Goal: Navigation & Orientation: Find specific page/section

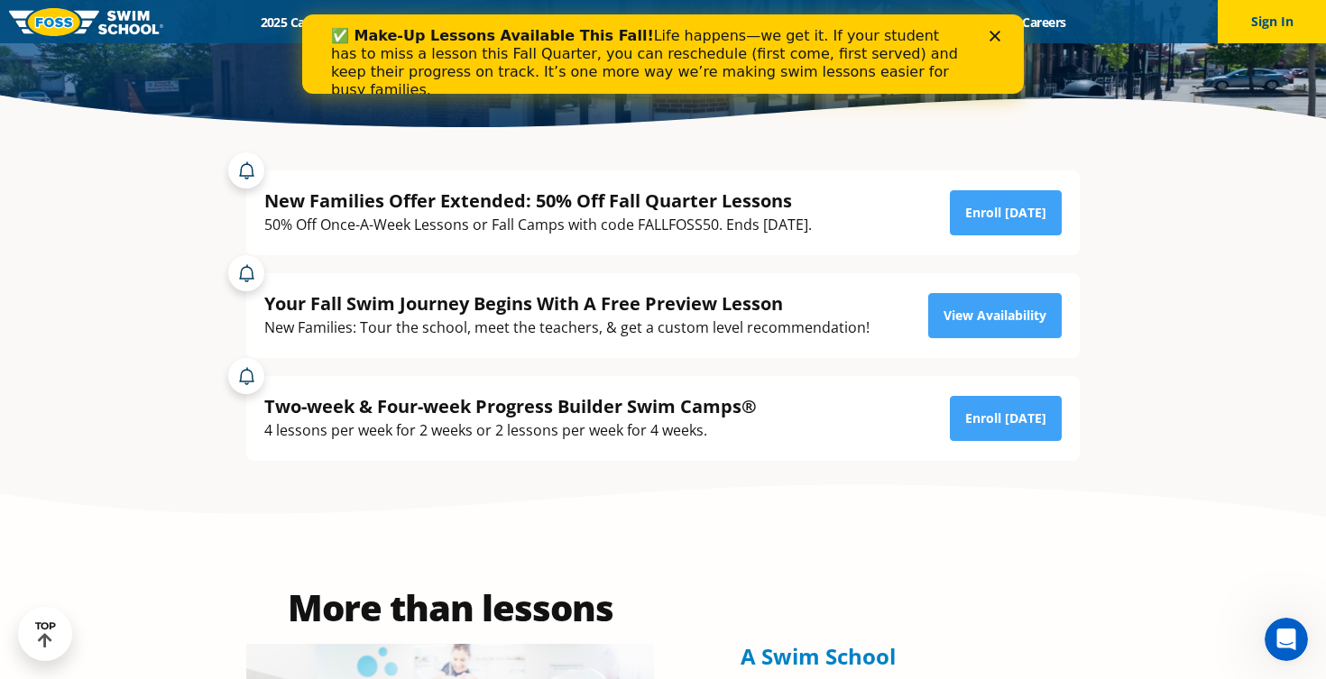
click at [995, 35] on polygon "Close" at bounding box center [995, 36] width 11 height 11
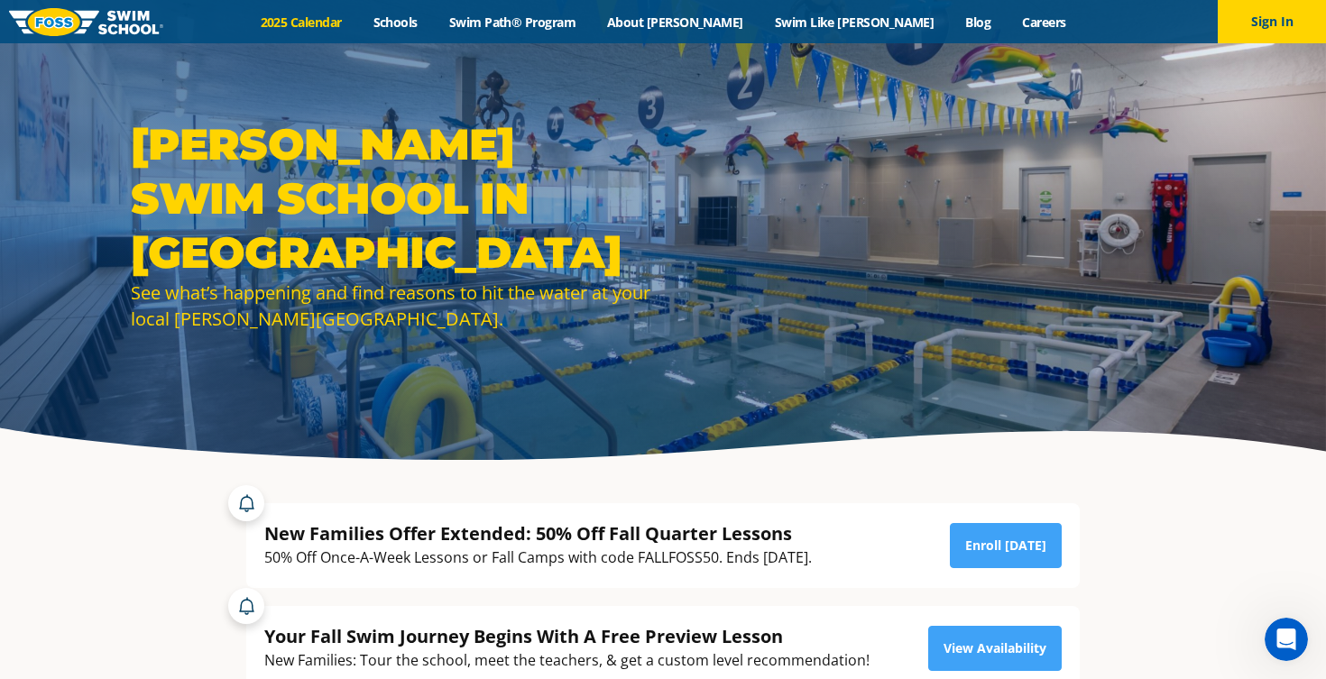
click at [357, 21] on link "2025 Calendar" at bounding box center [300, 22] width 113 height 17
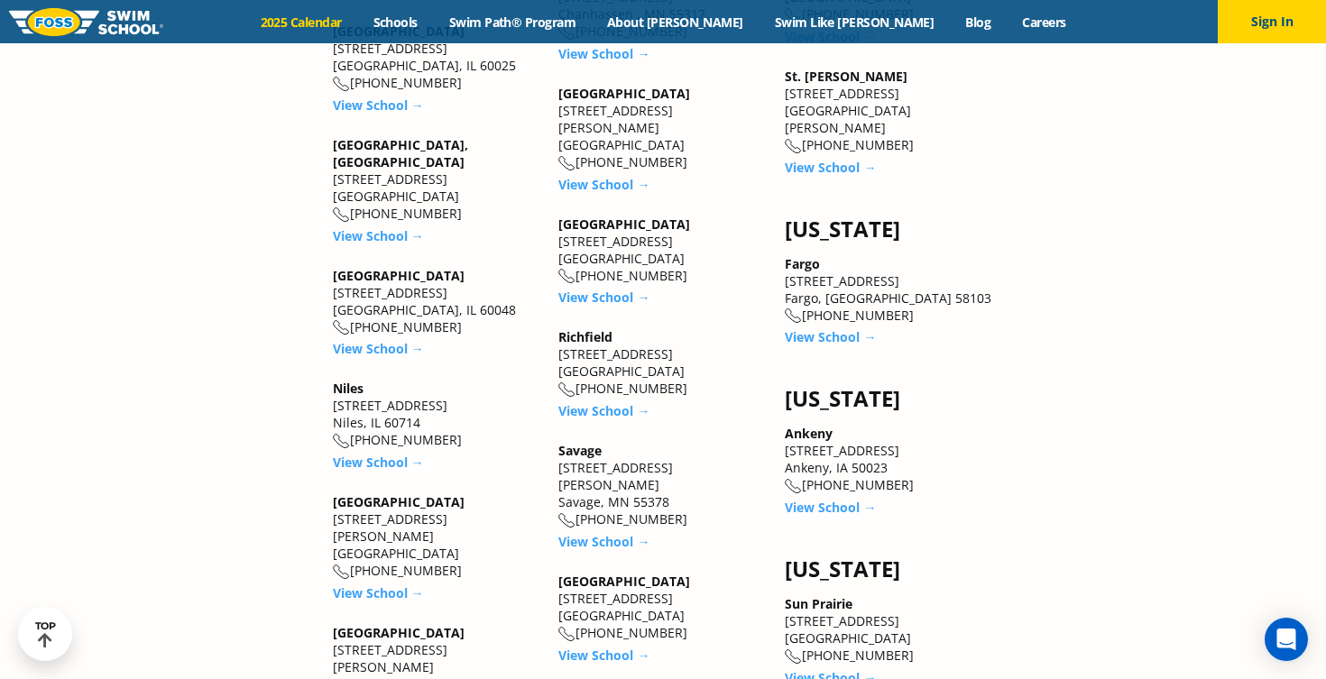
scroll to position [2186, 0]
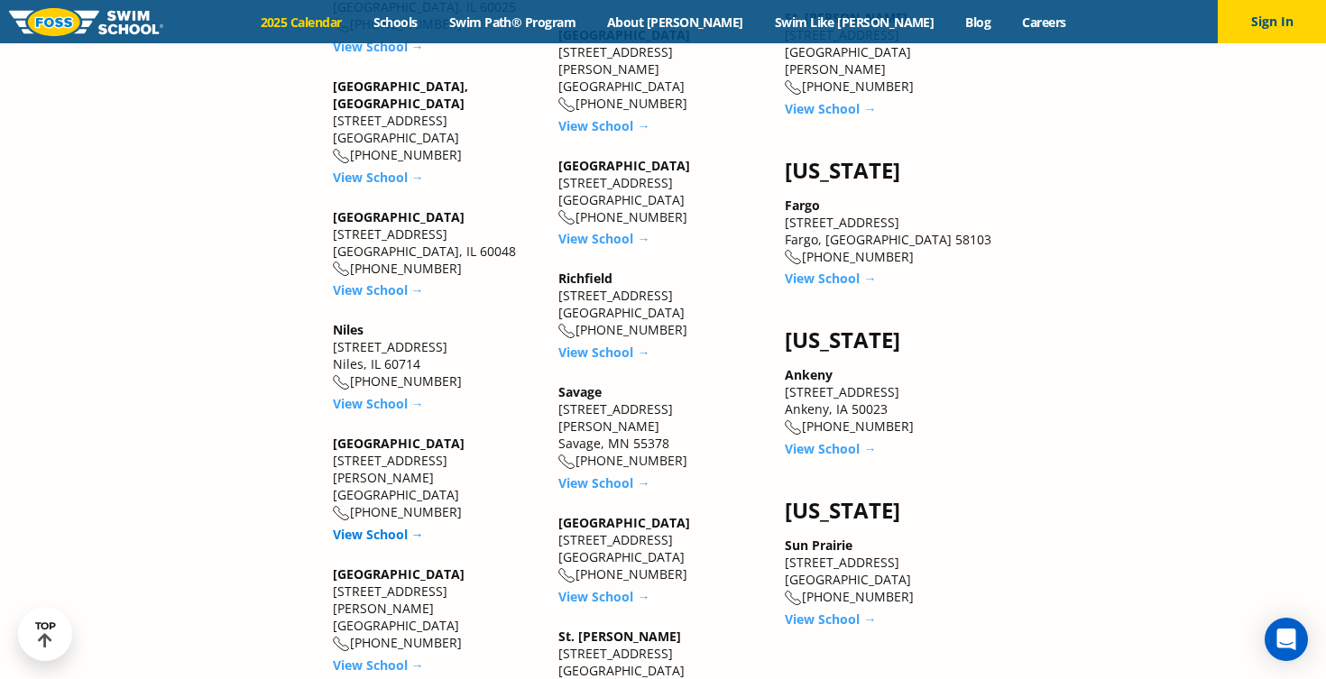
click at [362, 526] on link "View School →" at bounding box center [378, 534] width 91 height 17
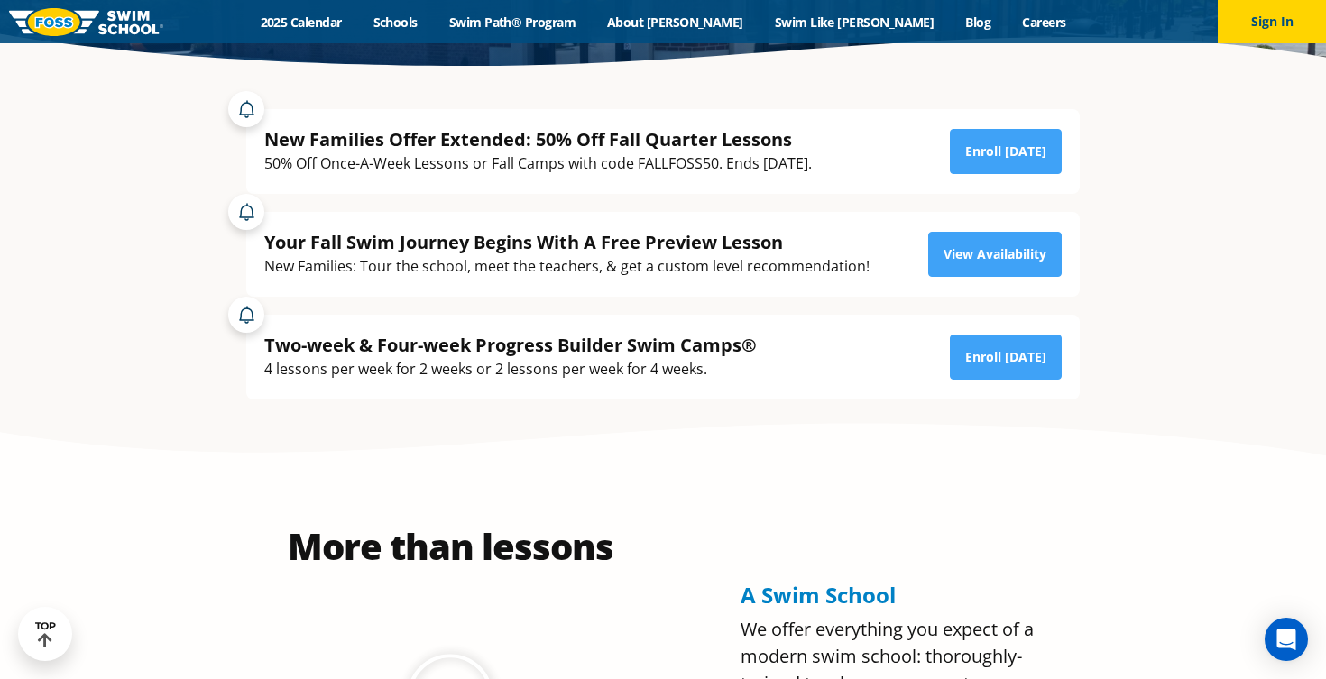
scroll to position [395, 0]
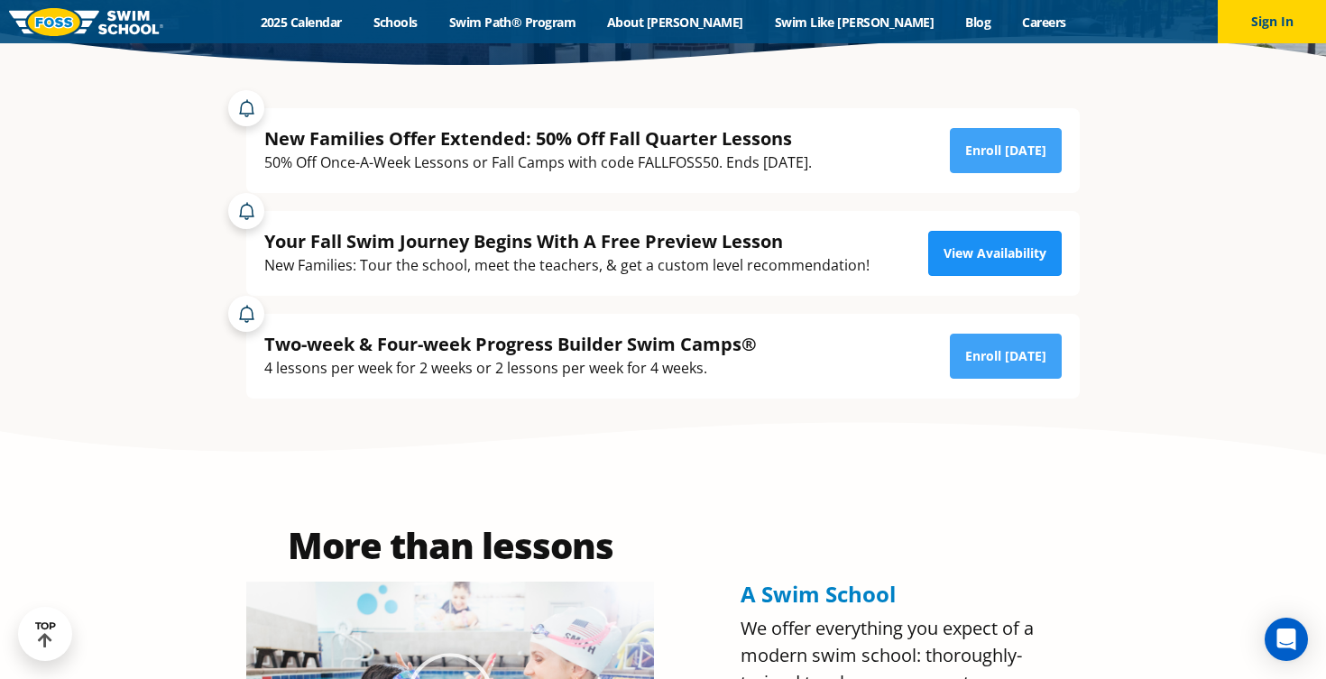
click at [1010, 239] on link "View Availability" at bounding box center [995, 253] width 134 height 45
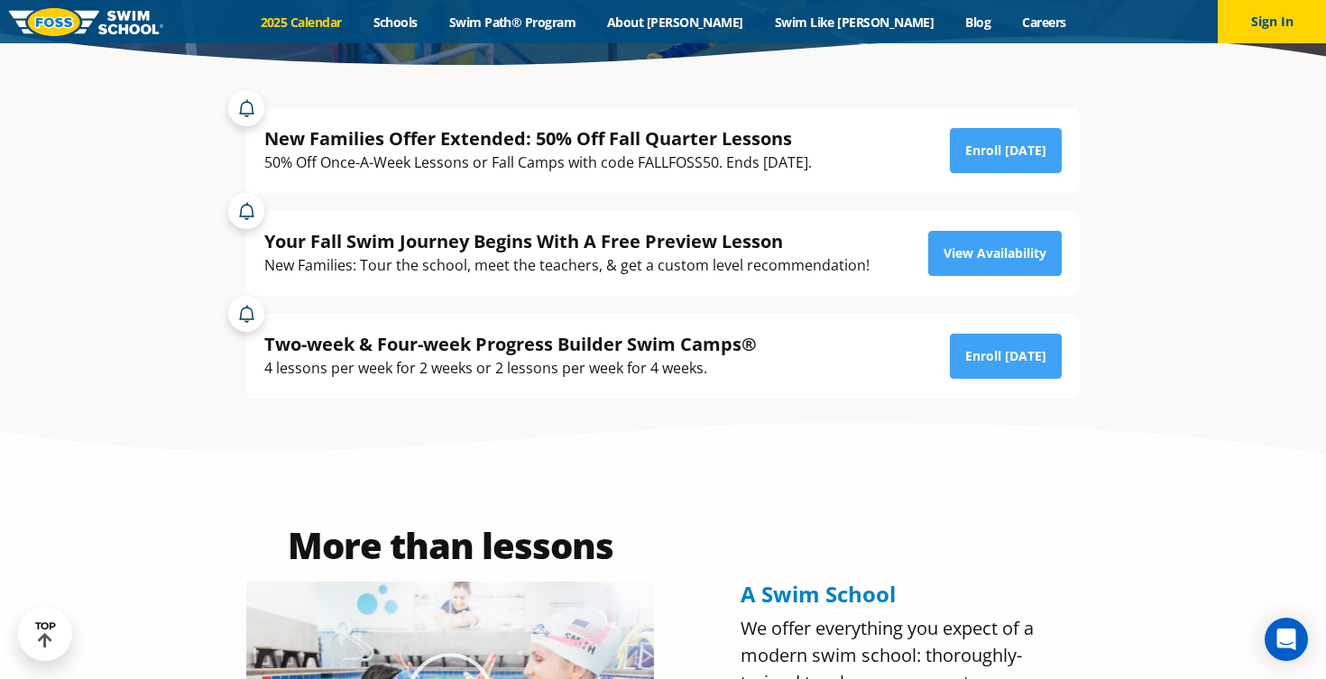
click at [357, 28] on link "2025 Calendar" at bounding box center [300, 22] width 113 height 17
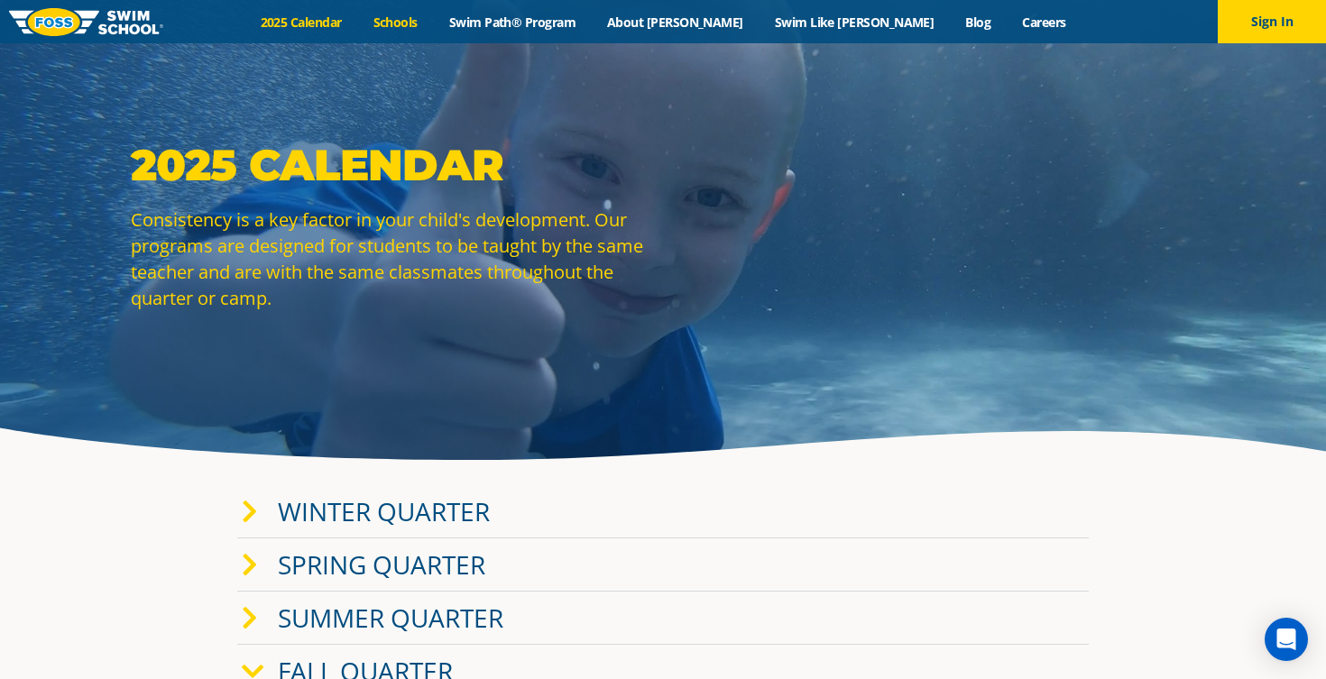
click at [433, 23] on link "Schools" at bounding box center [395, 22] width 76 height 17
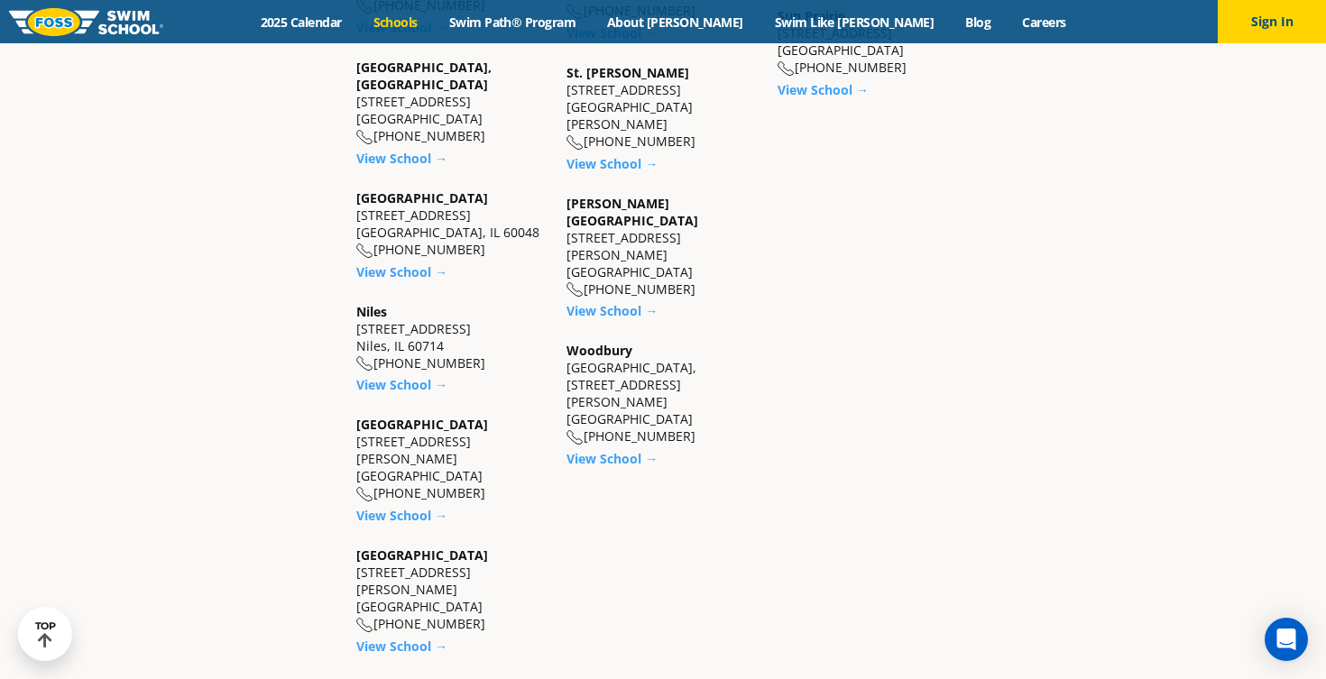
scroll to position [1746, 0]
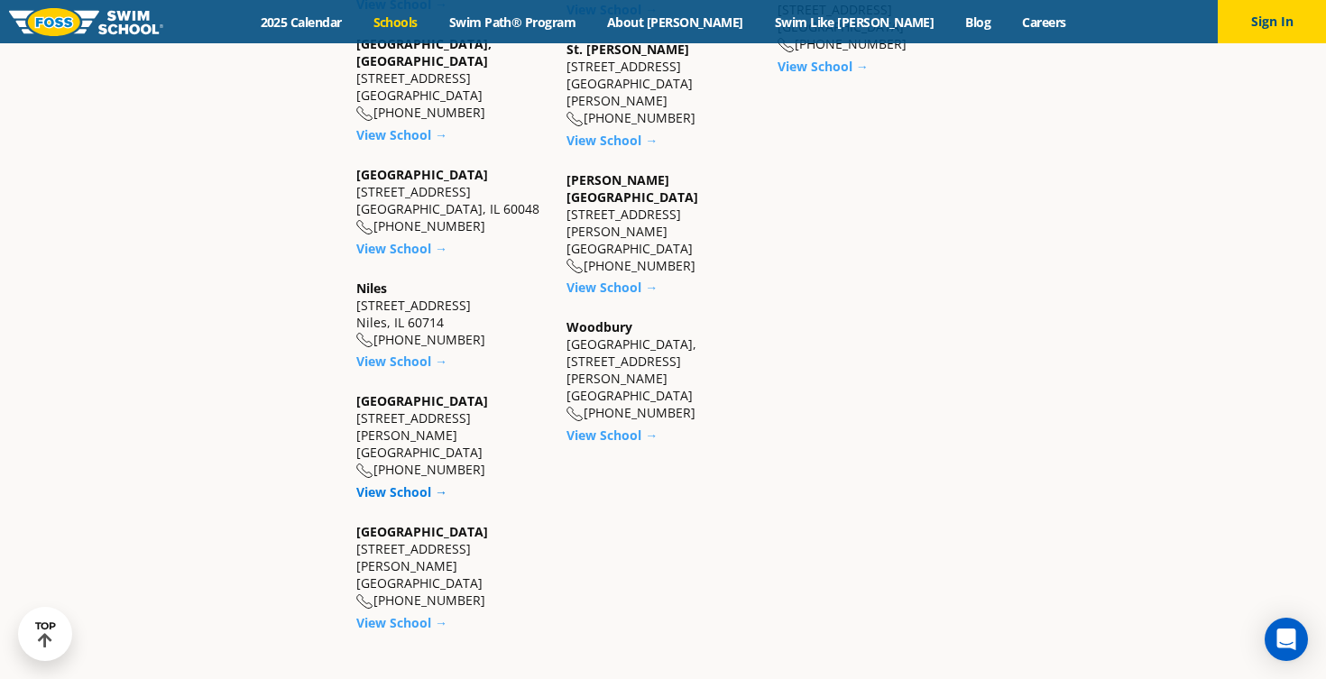
click at [409, 484] on link "View School →" at bounding box center [401, 492] width 91 height 17
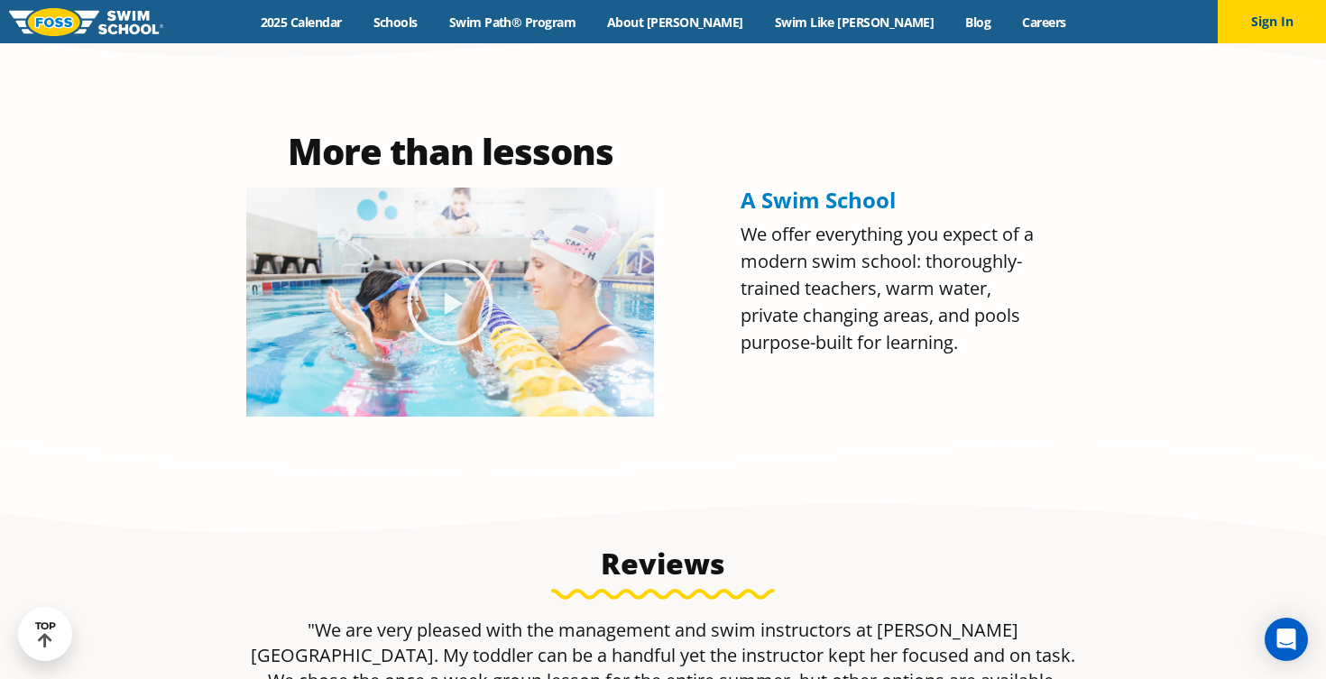
scroll to position [842, 0]
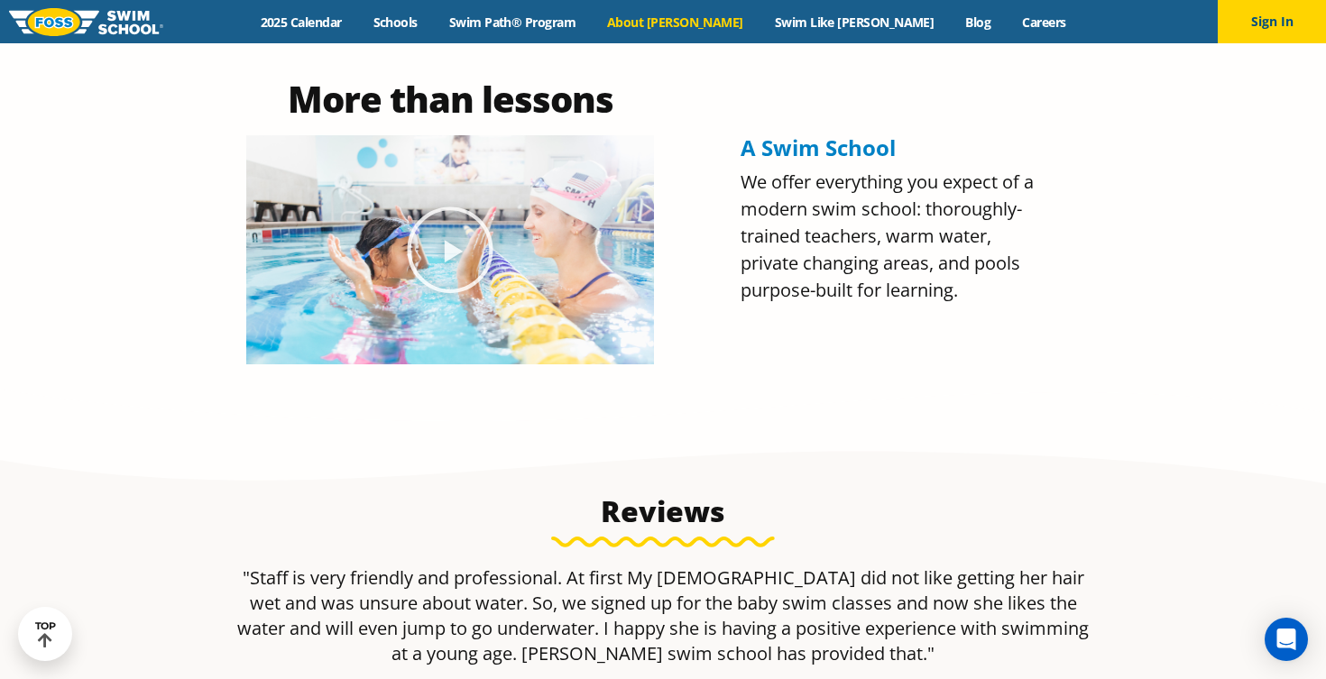
click at [707, 28] on link "About [PERSON_NAME]" at bounding box center [676, 22] width 168 height 17
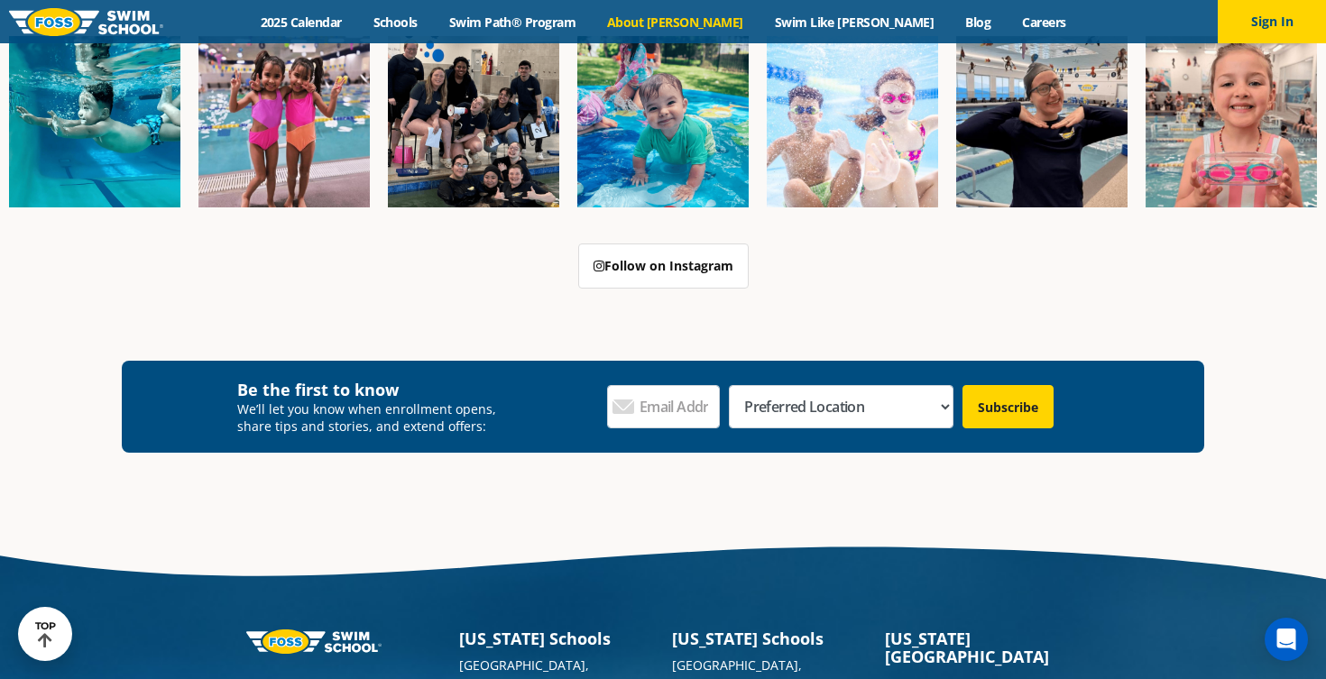
scroll to position [4425, 0]
